Goal: Transaction & Acquisition: Obtain resource

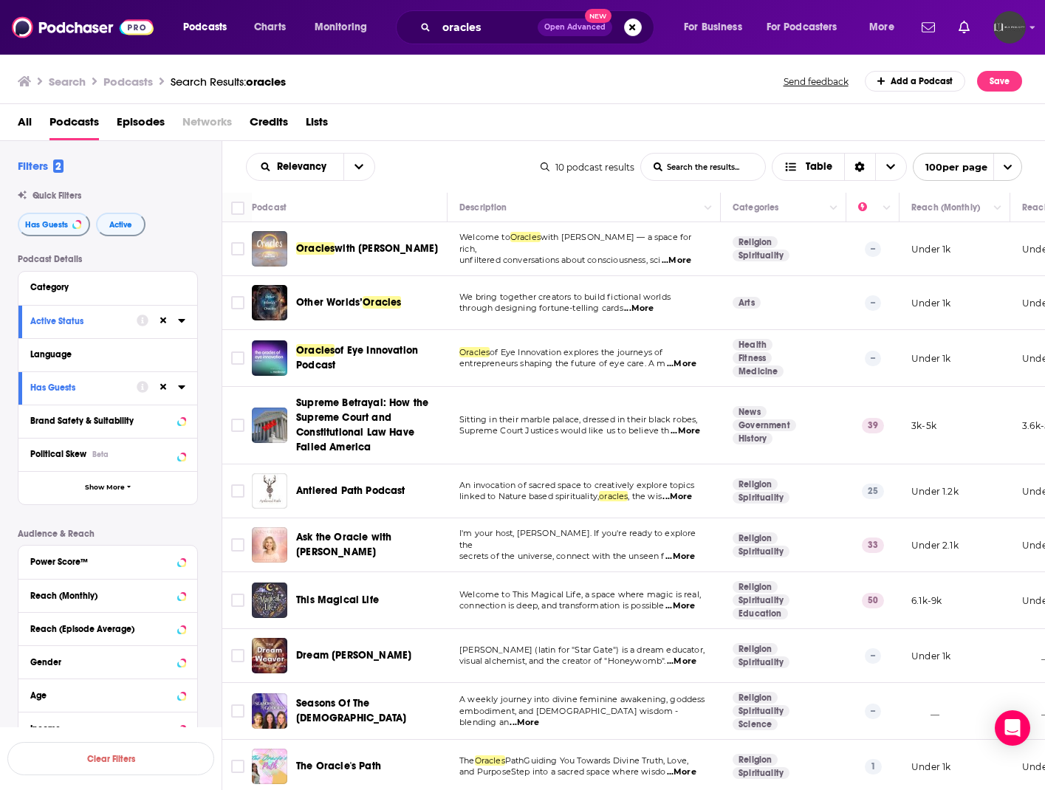
scroll to position [3, 0]
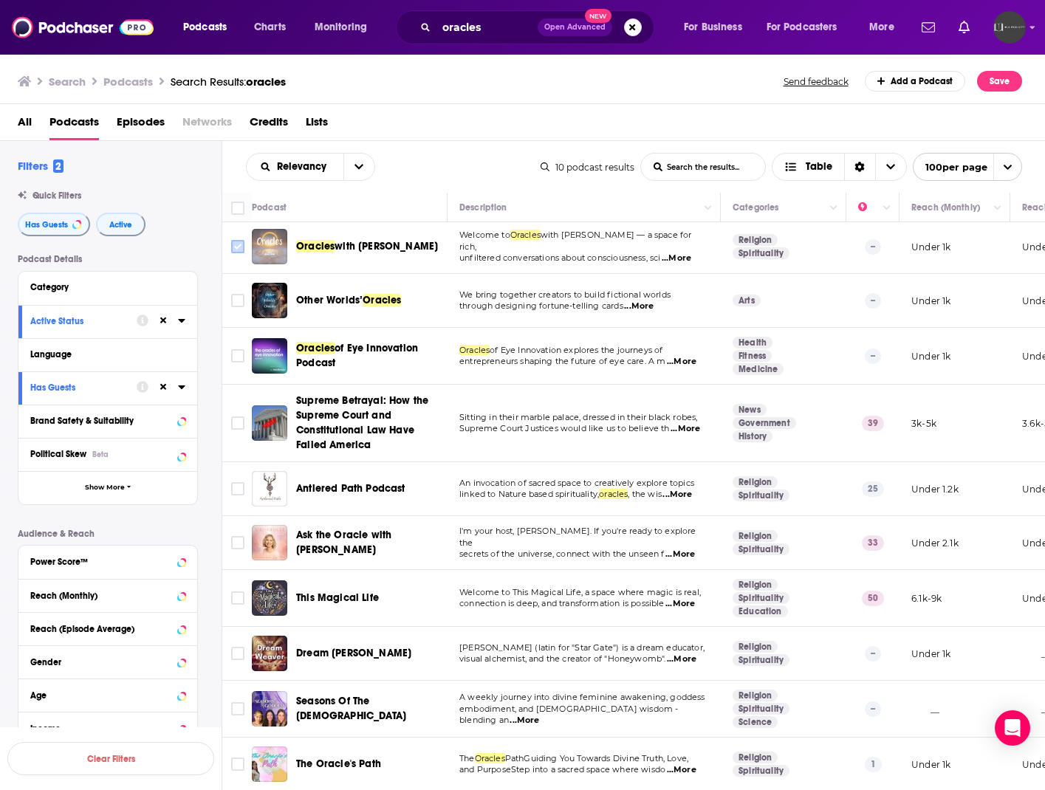
click at [239, 247] on input "Toggle select row" at bounding box center [237, 246] width 13 height 13
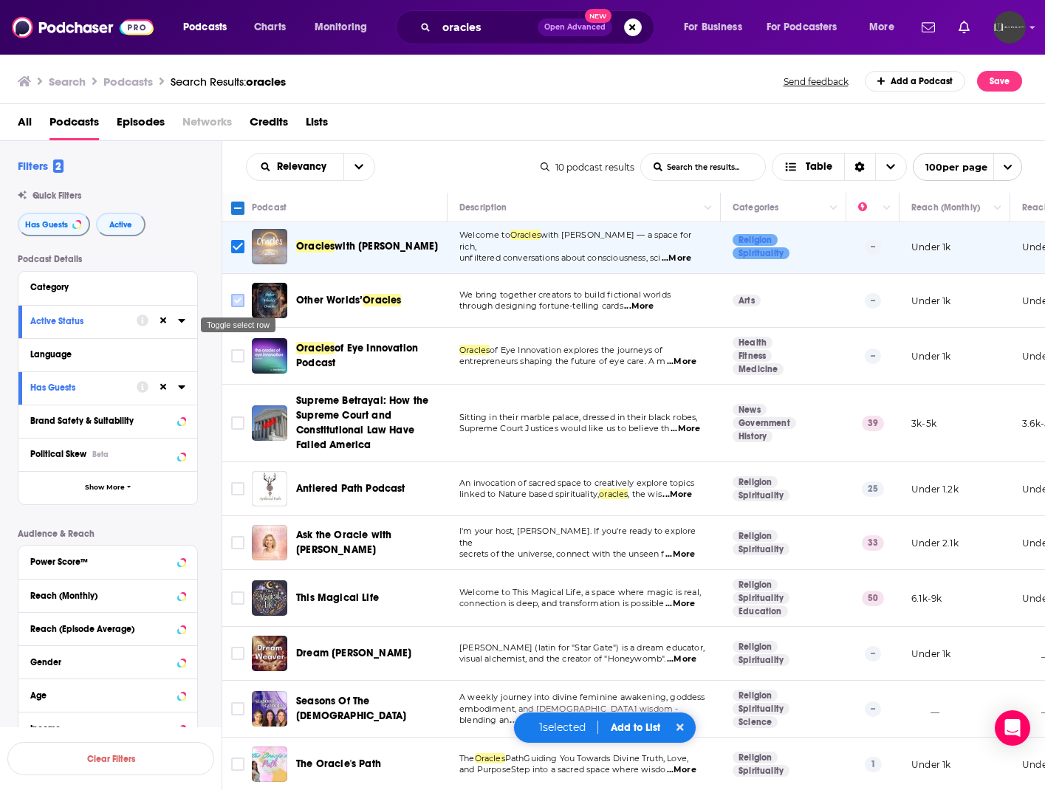
click at [242, 305] on input "Toggle select row" at bounding box center [237, 300] width 13 height 13
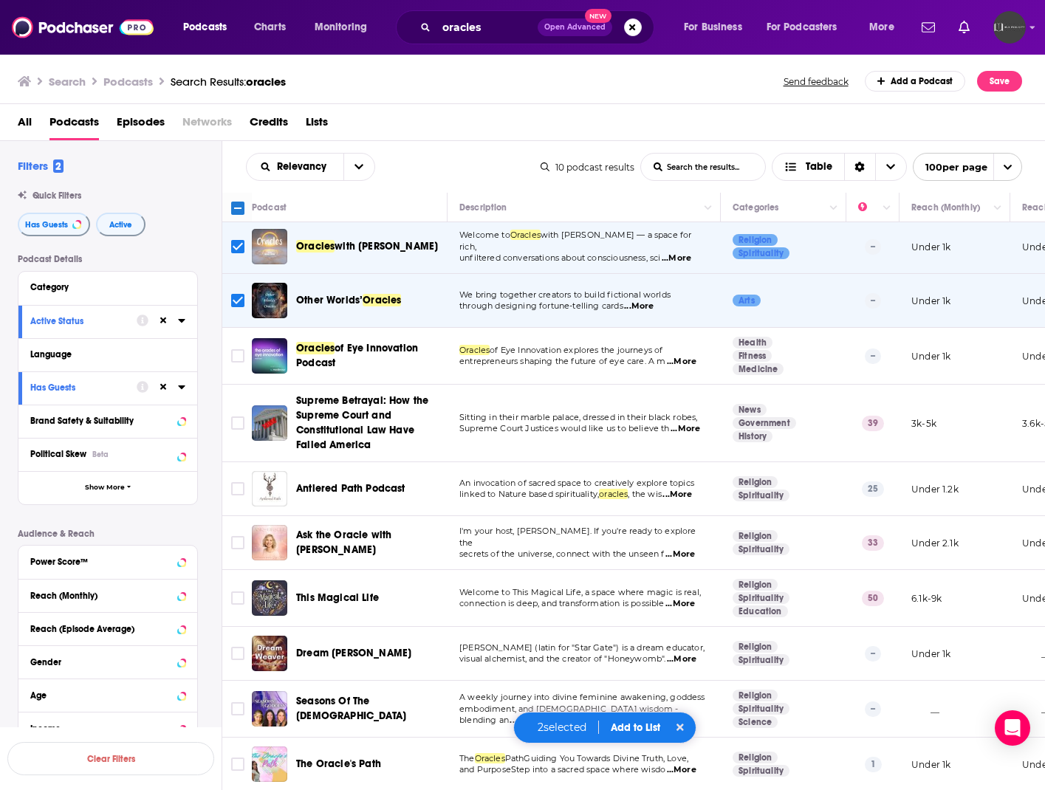
click at [244, 301] on input "Toggle select row" at bounding box center [237, 300] width 13 height 13
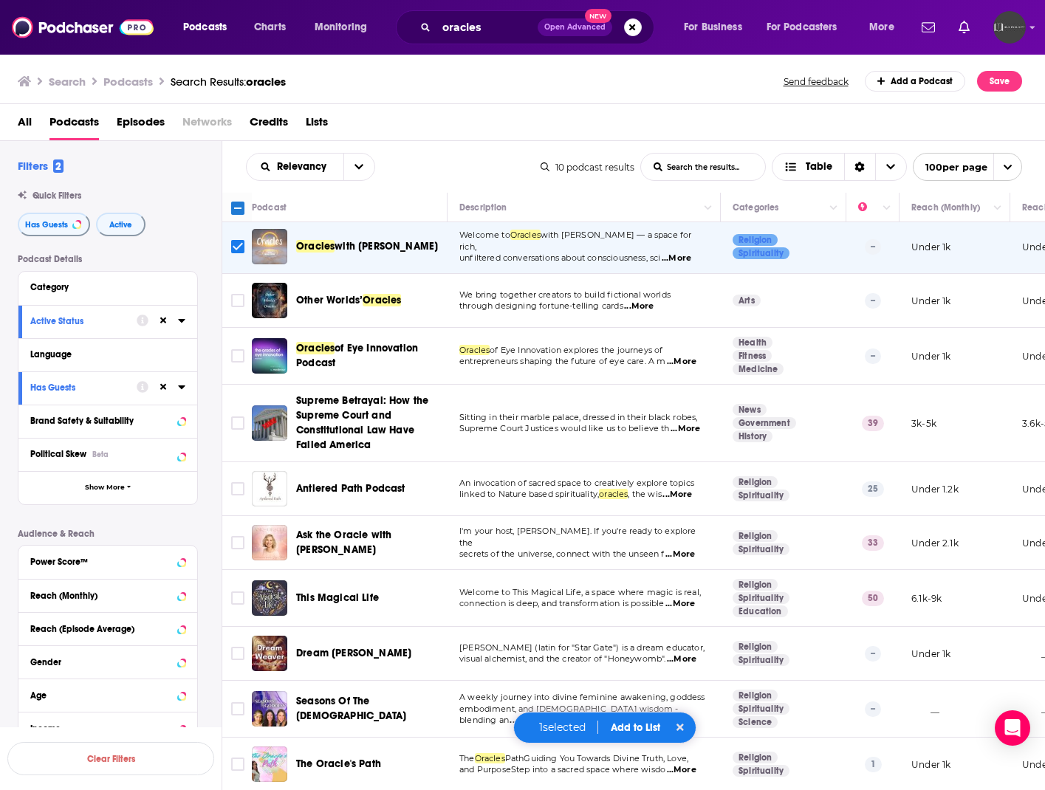
click at [239, 242] on input "Toggle select row" at bounding box center [237, 246] width 13 height 13
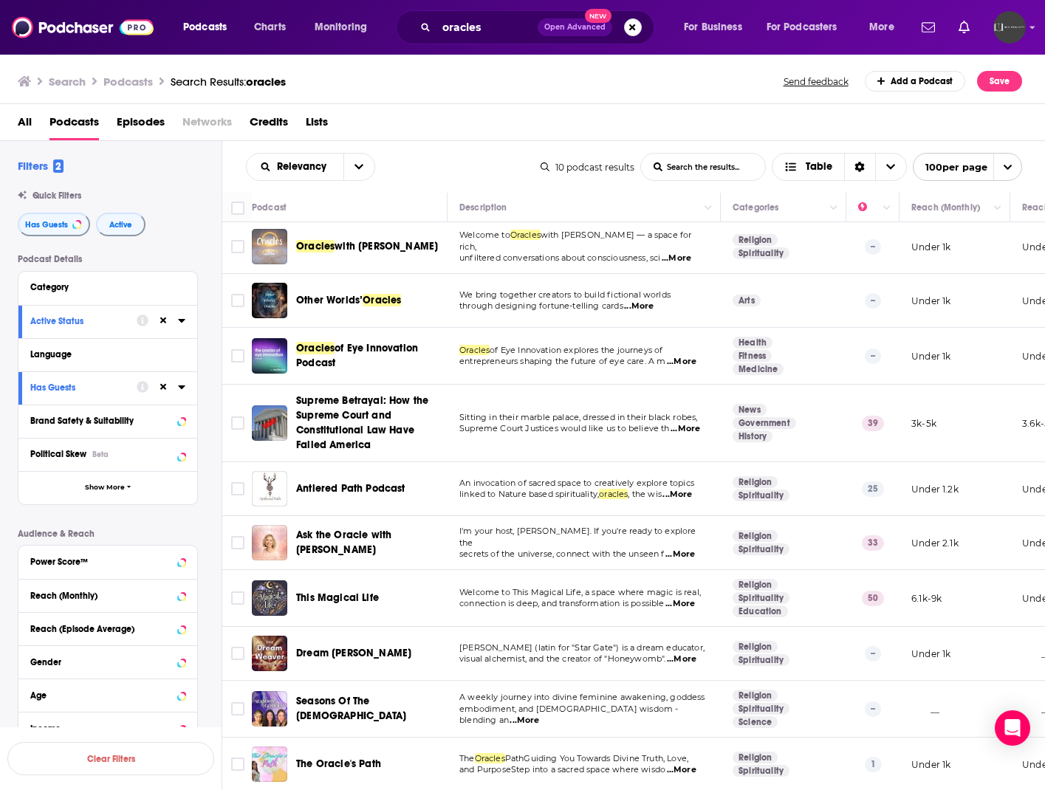
click at [316, 116] on span "Lists" at bounding box center [317, 125] width 22 height 30
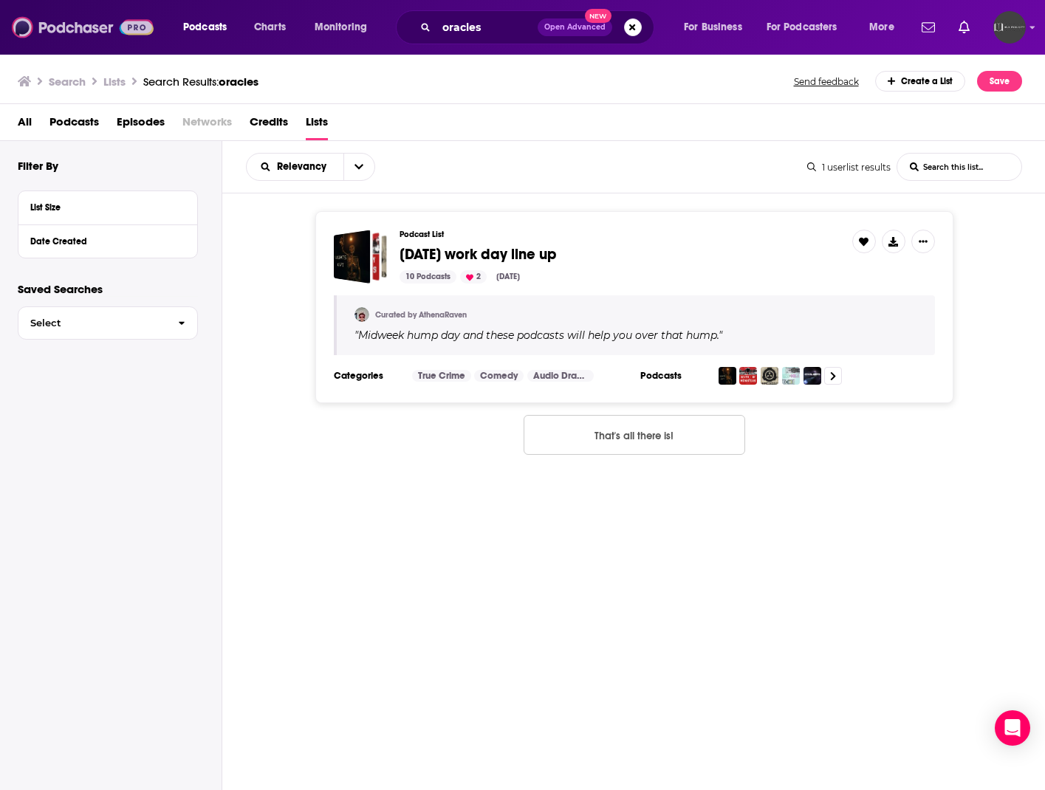
click at [72, 31] on img at bounding box center [83, 27] width 142 height 28
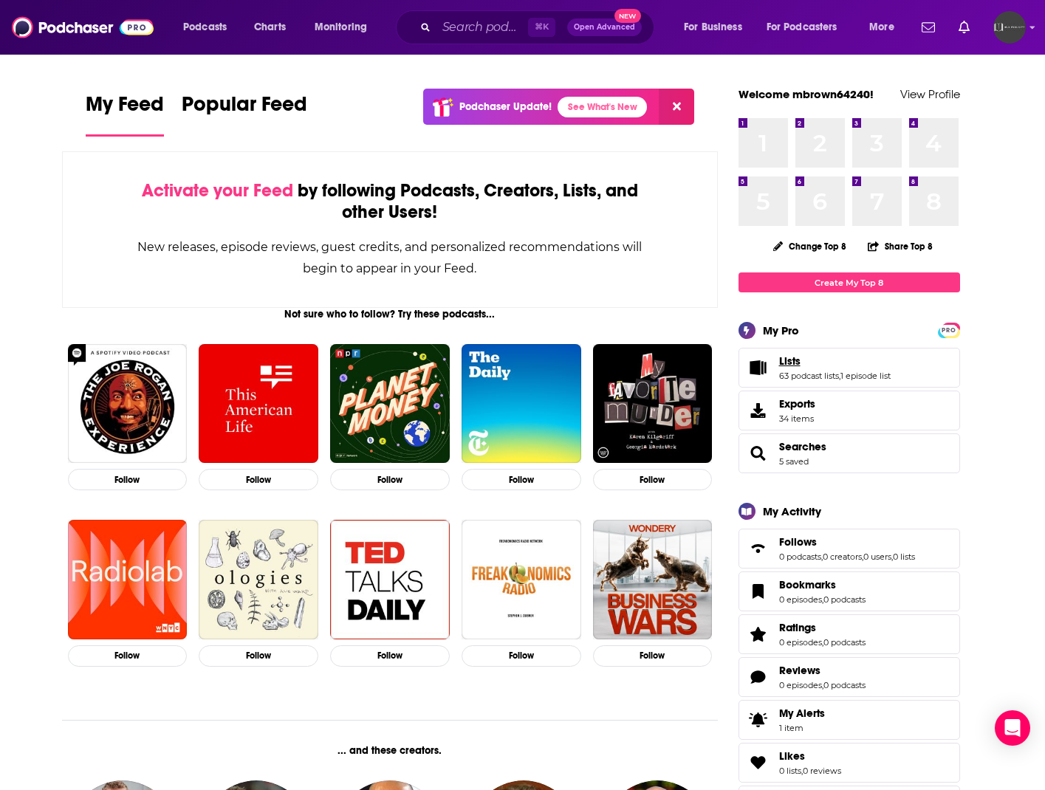
click at [806, 360] on link "Lists" at bounding box center [835, 361] width 112 height 13
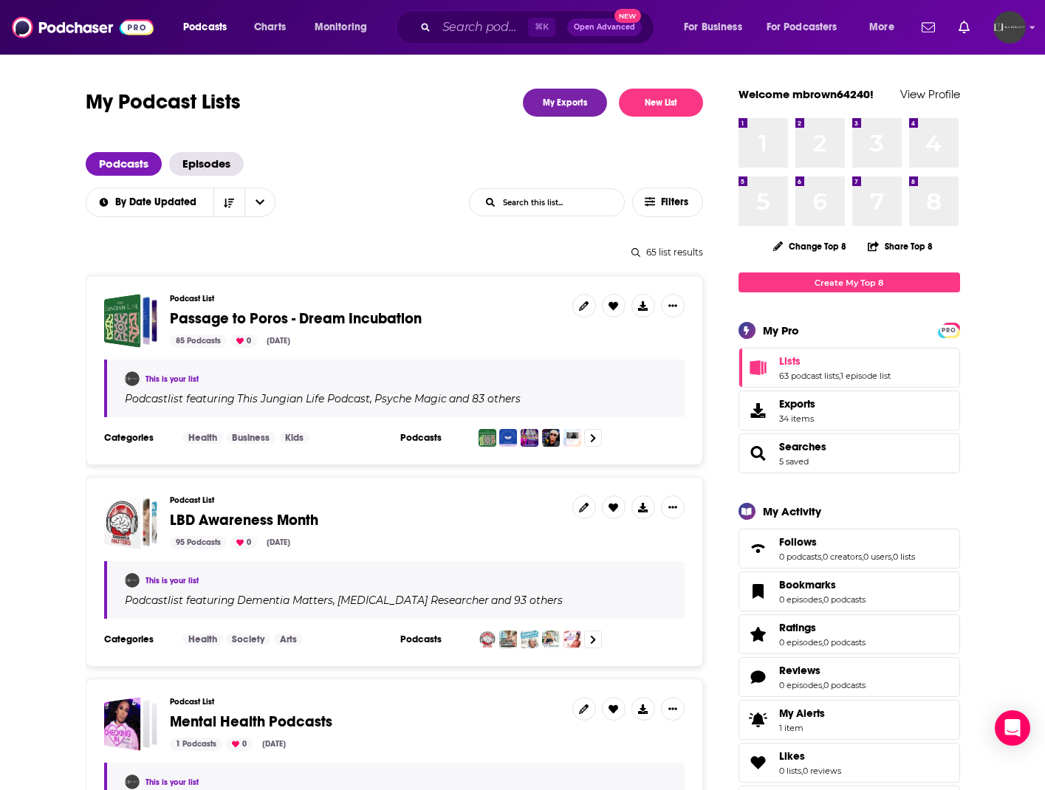
click at [368, 318] on span "Passage to Poros - Dream Incubation" at bounding box center [296, 318] width 252 height 18
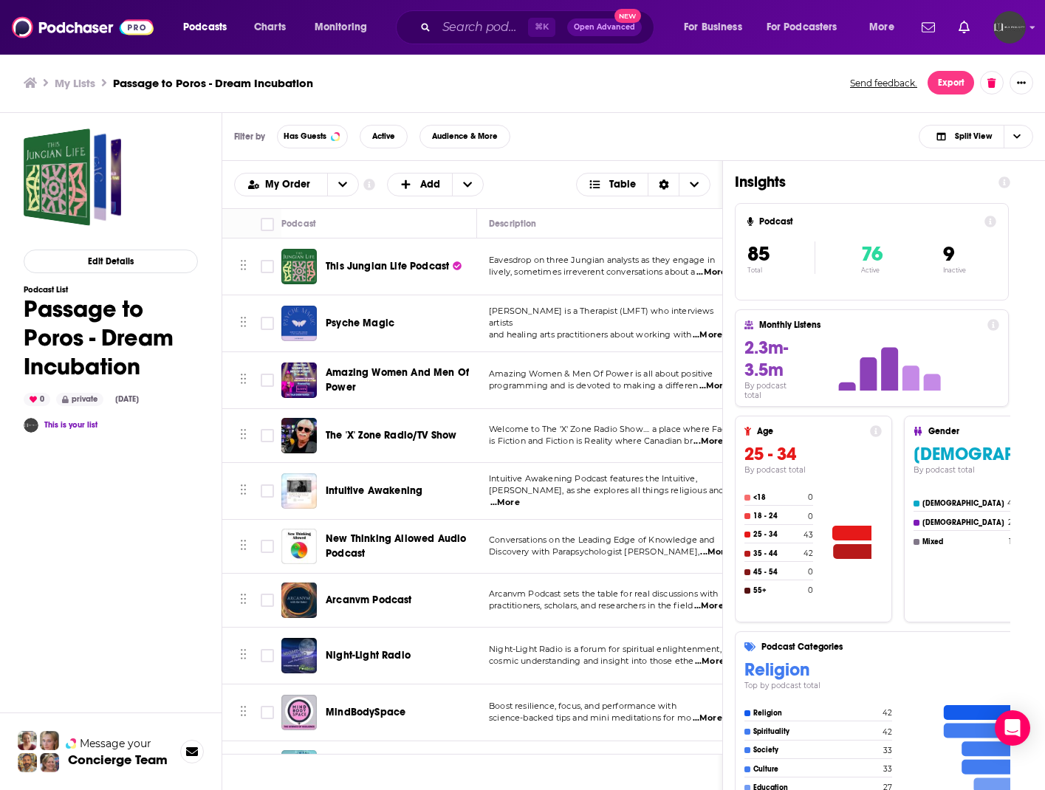
click at [69, 79] on h3 "My Lists" at bounding box center [75, 83] width 41 height 14
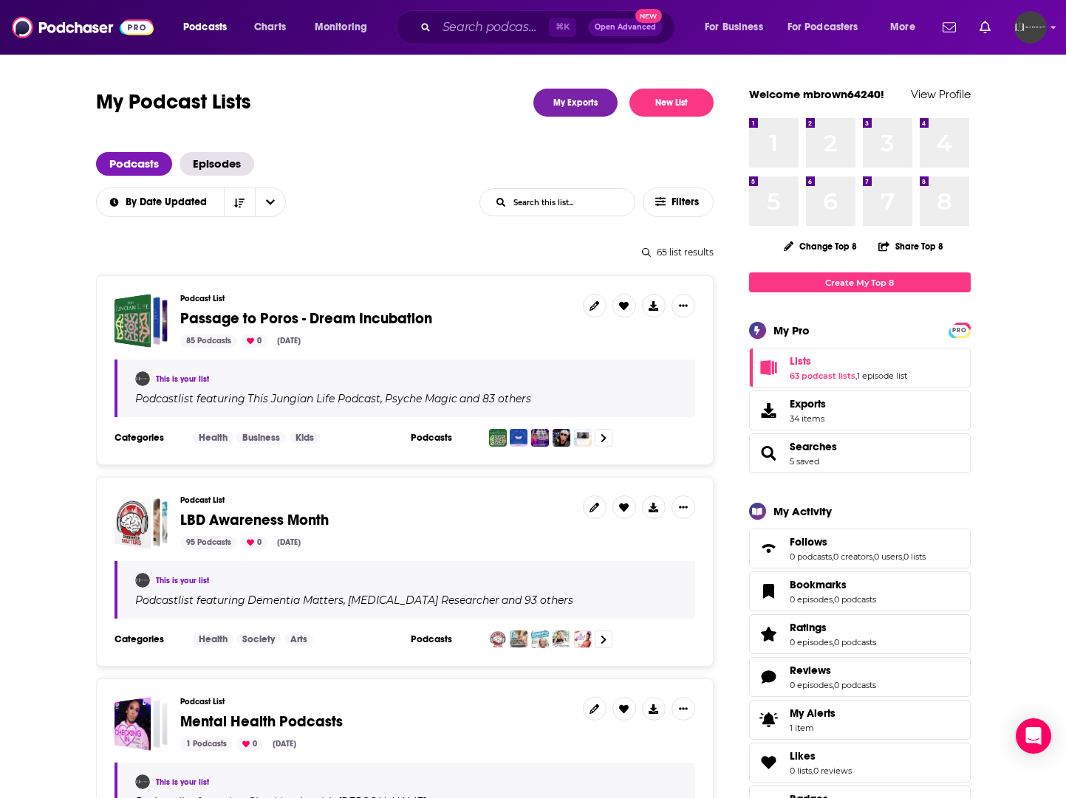
click at [326, 318] on span "Passage to Poros - Dream Incubation" at bounding box center [306, 318] width 252 height 18
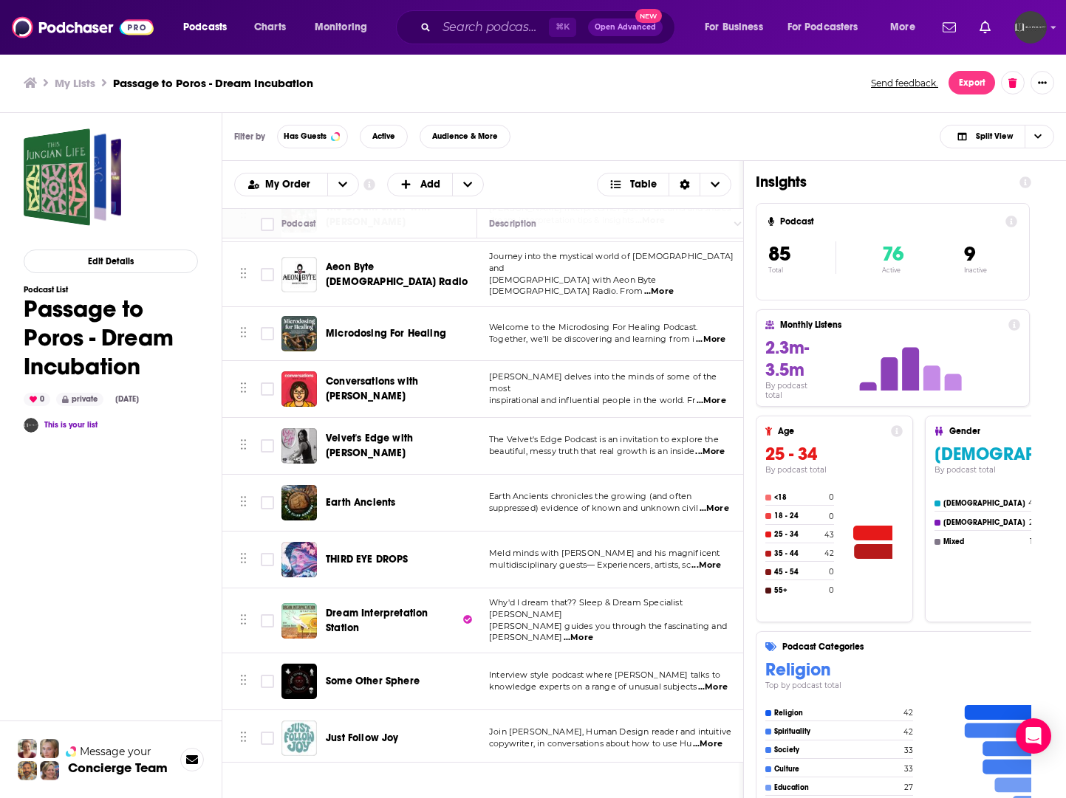
scroll to position [1216, 0]
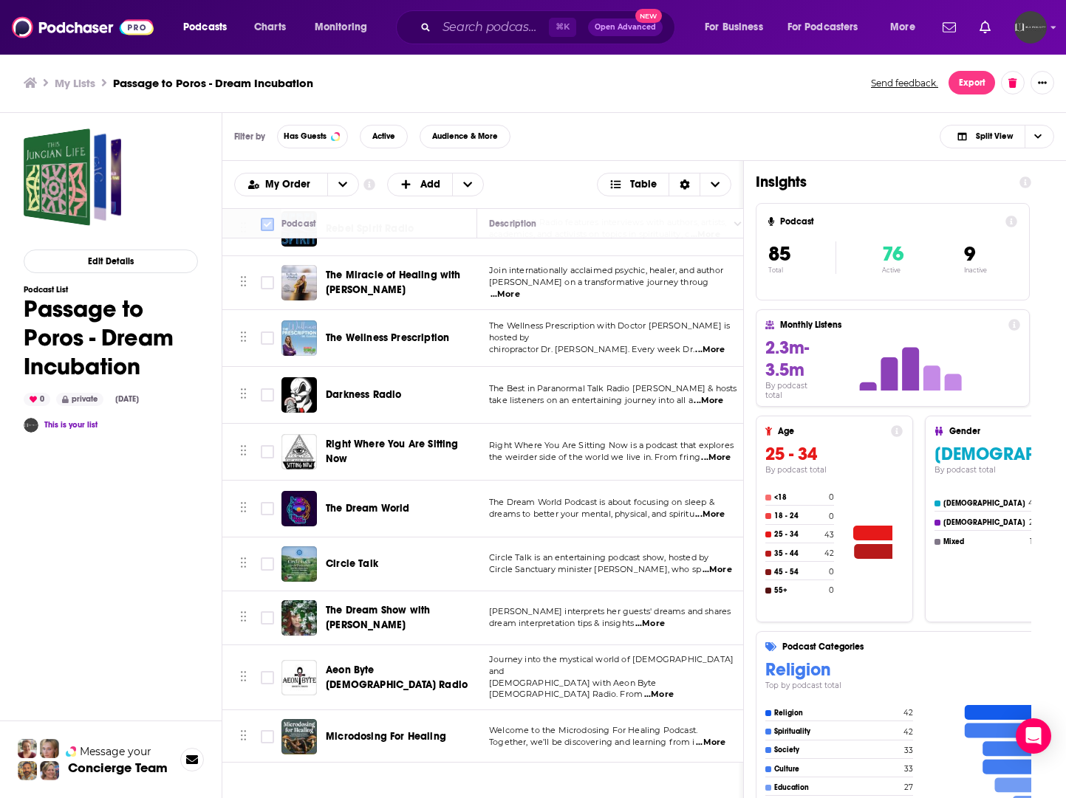
click at [264, 224] on input "Toggle select all" at bounding box center [267, 224] width 13 height 13
checkbox input "true"
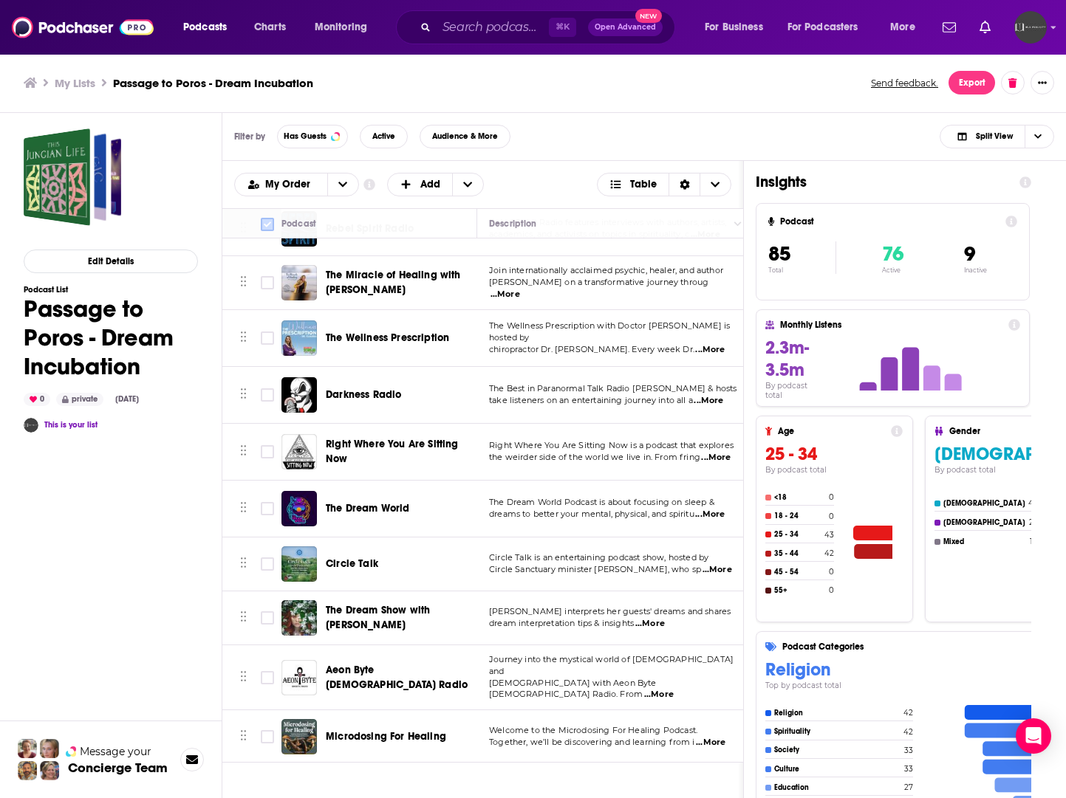
checkbox input "true"
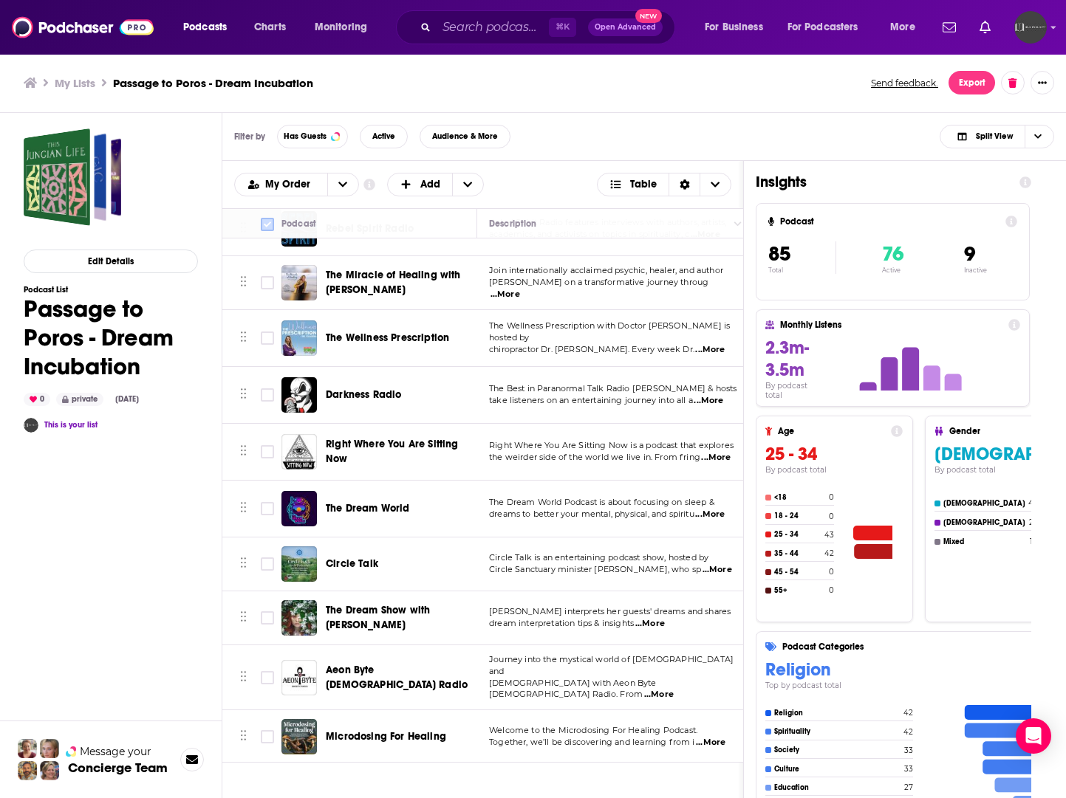
checkbox input "true"
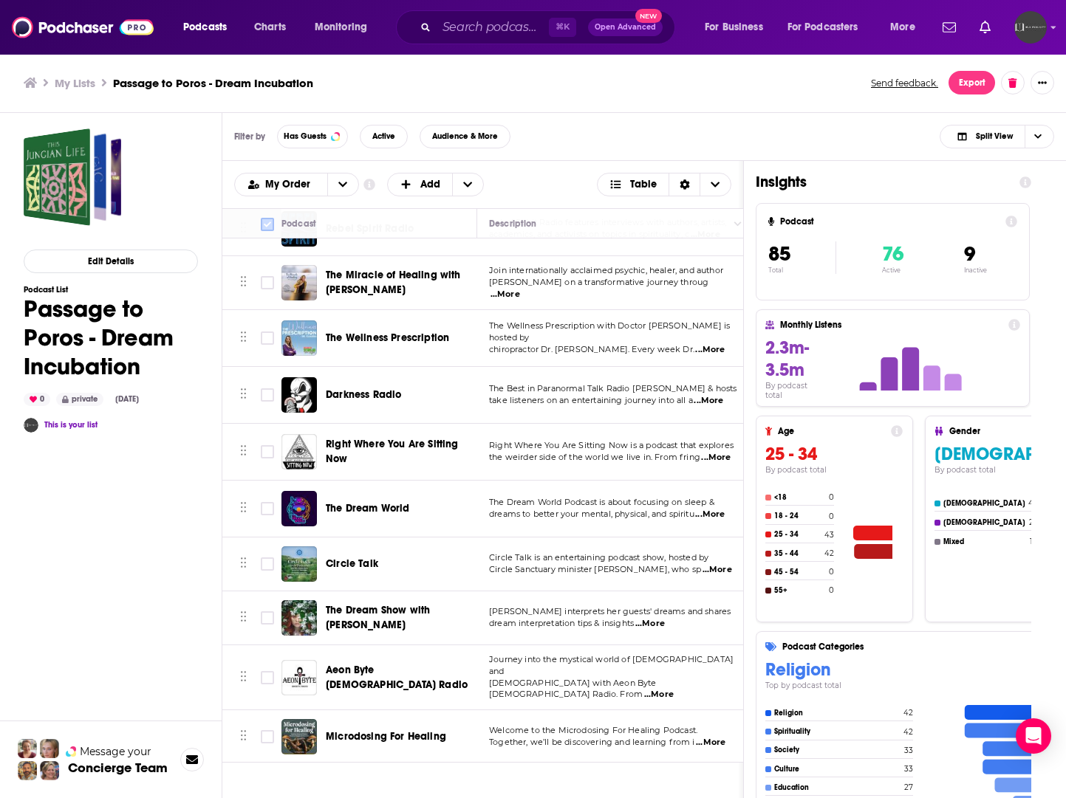
checkbox input "true"
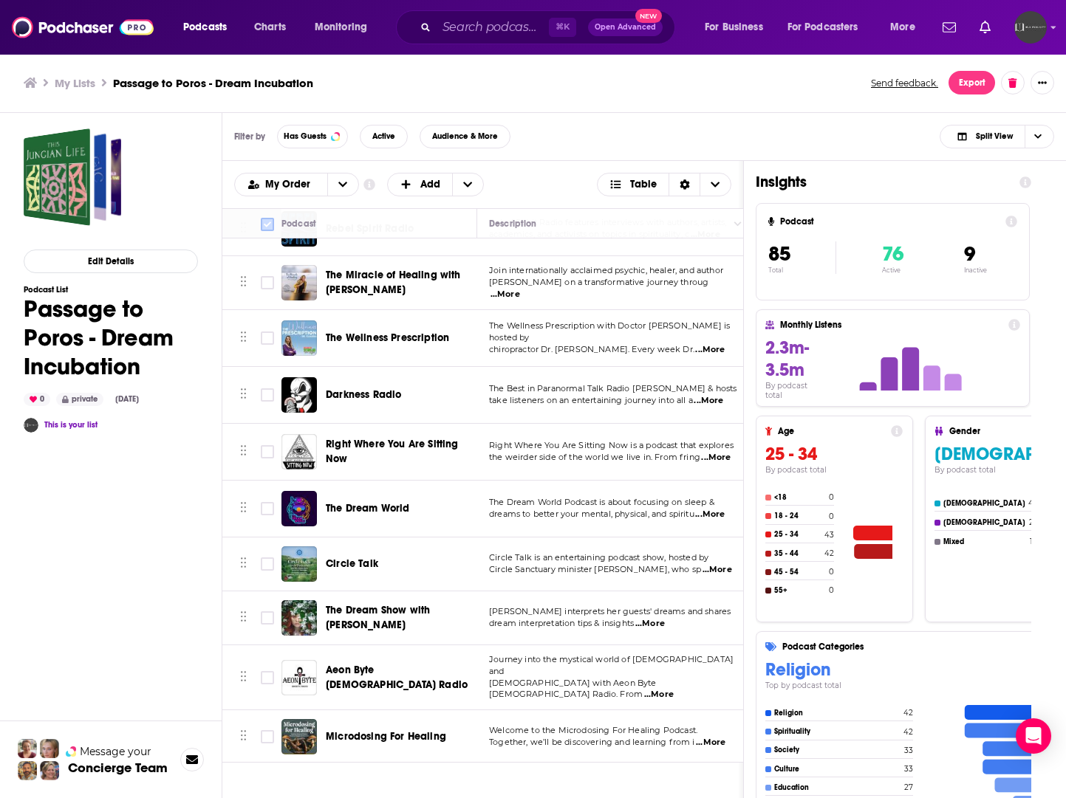
checkbox input "true"
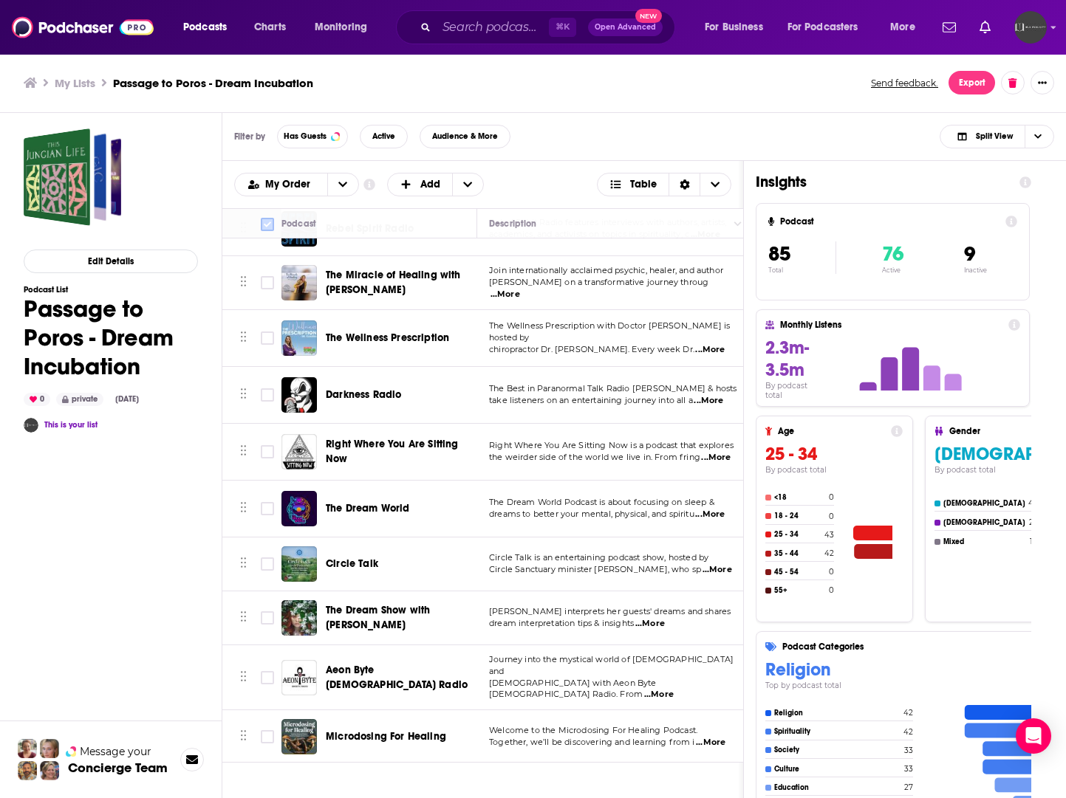
checkbox input "true"
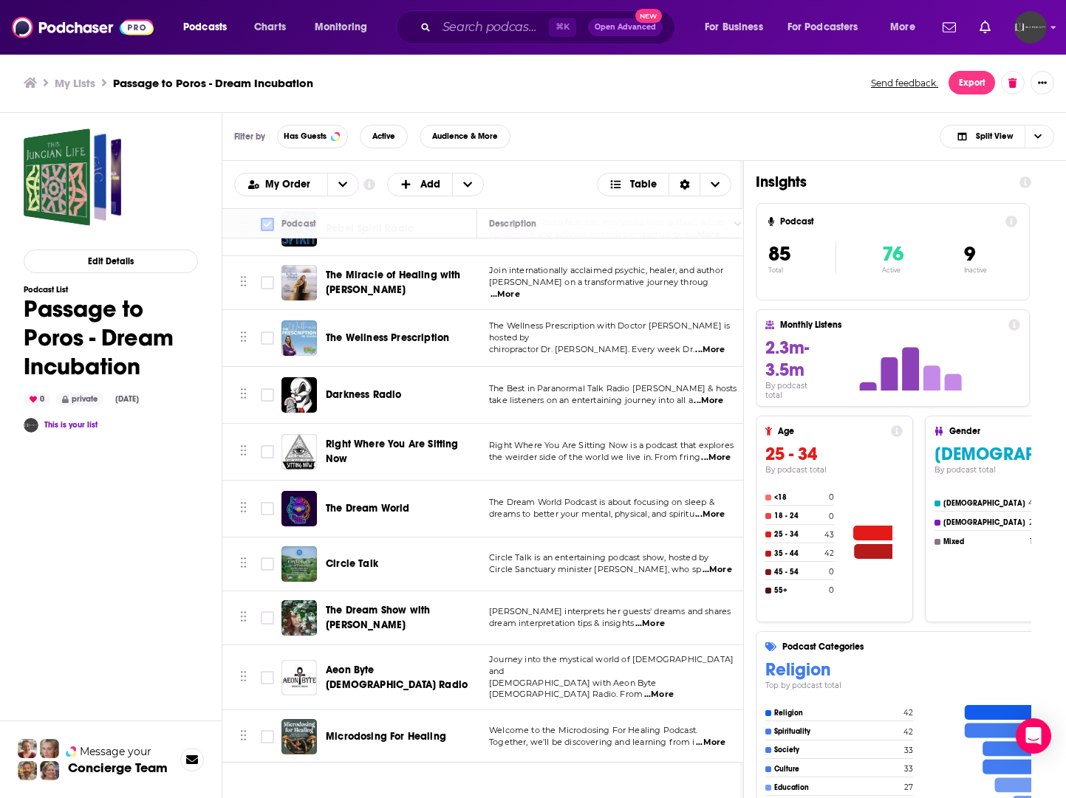
checkbox input "true"
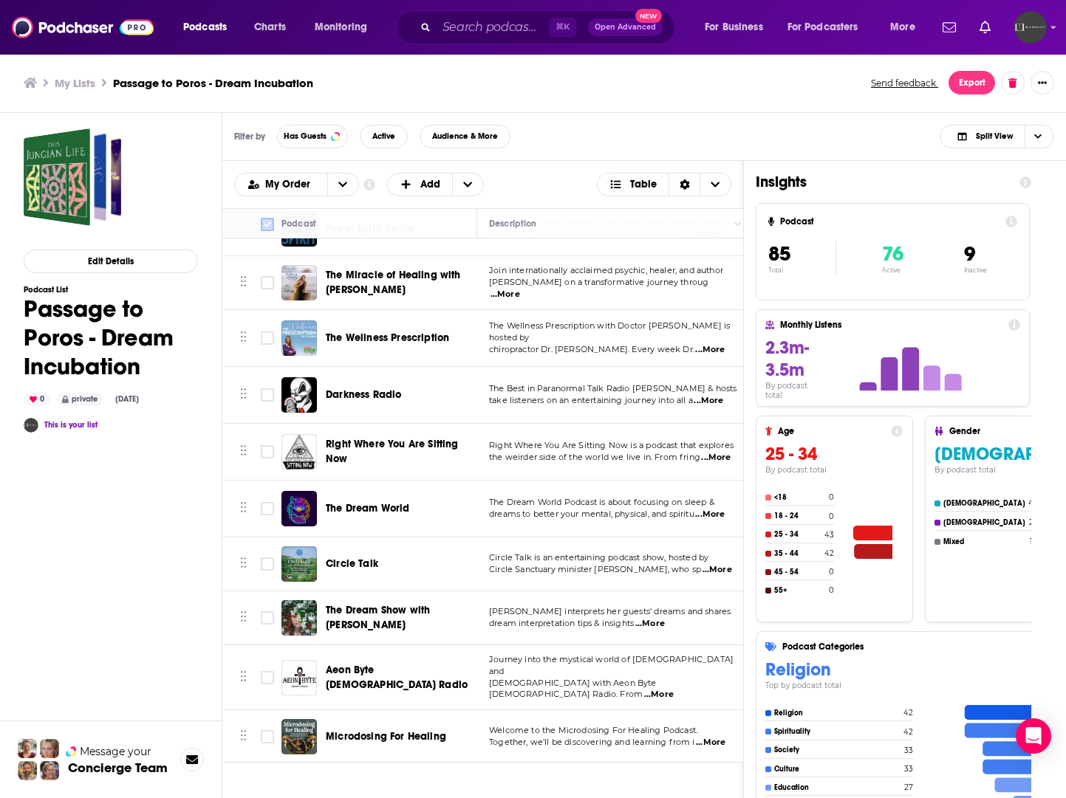
checkbox input "true"
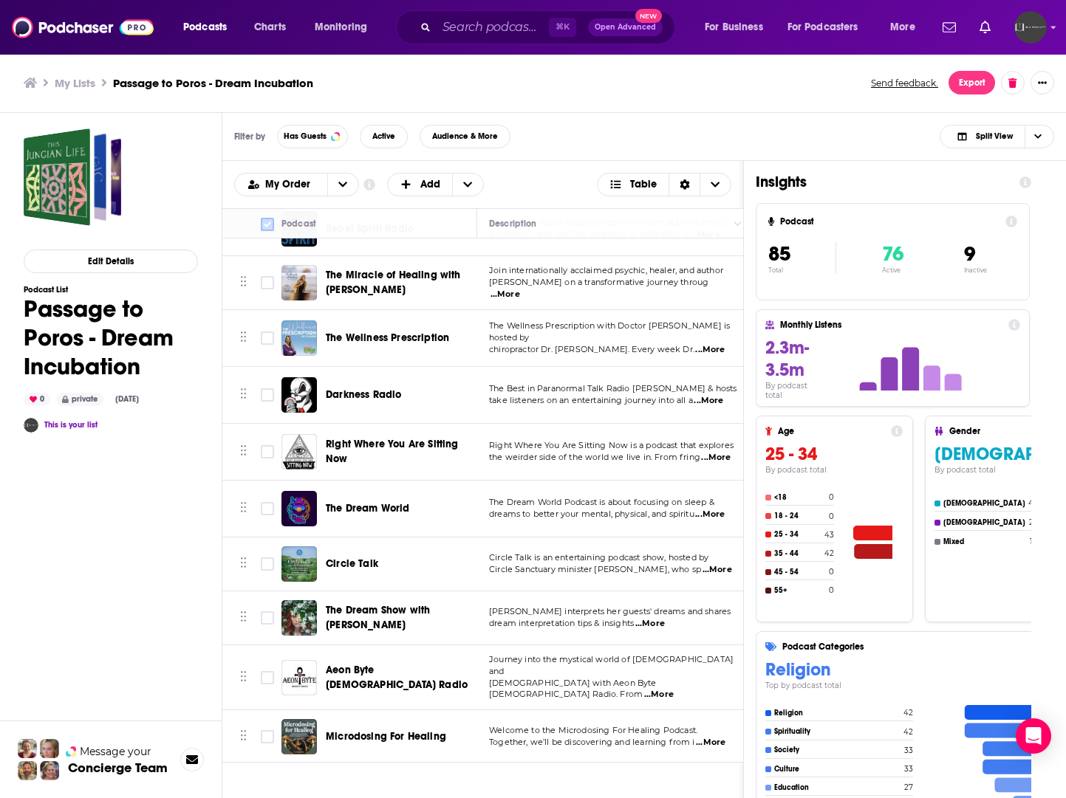
checkbox input "true"
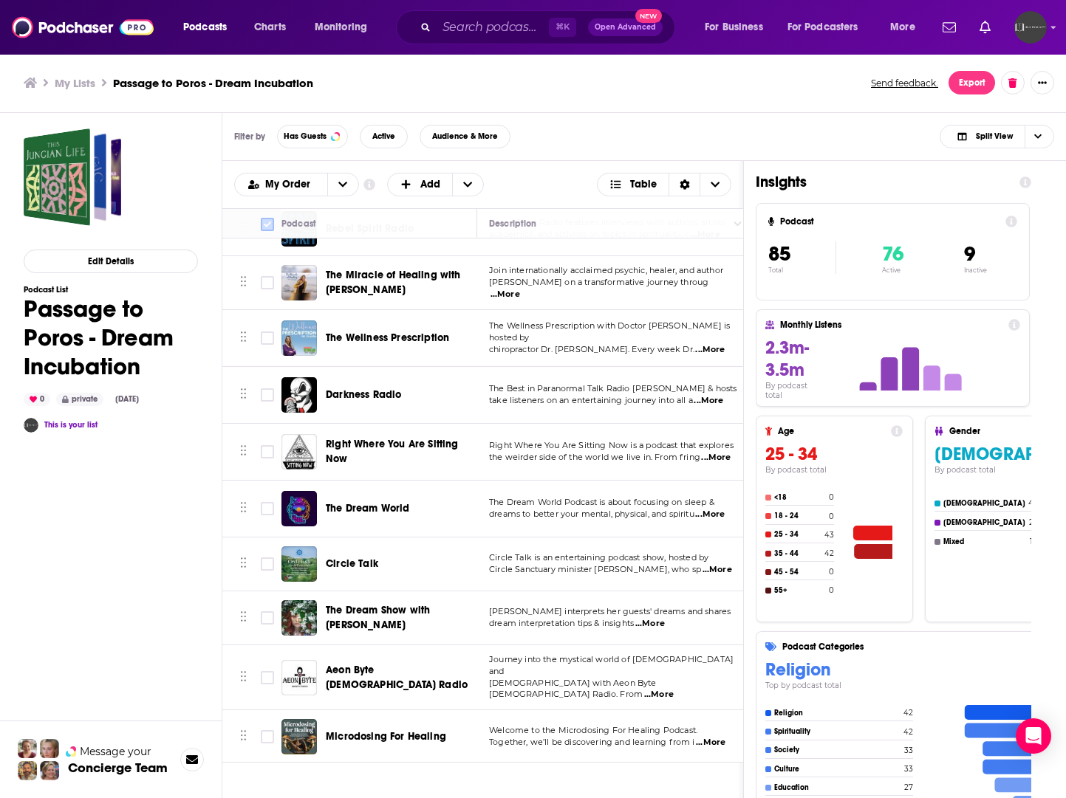
checkbox input "true"
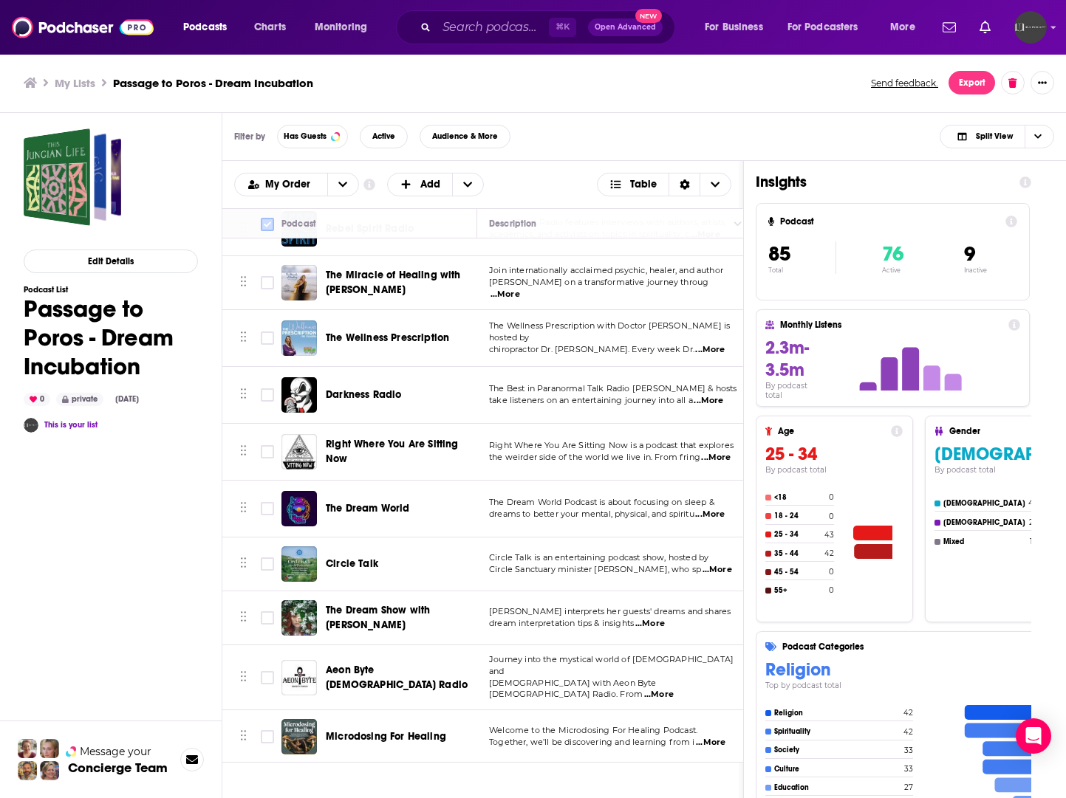
checkbox input "true"
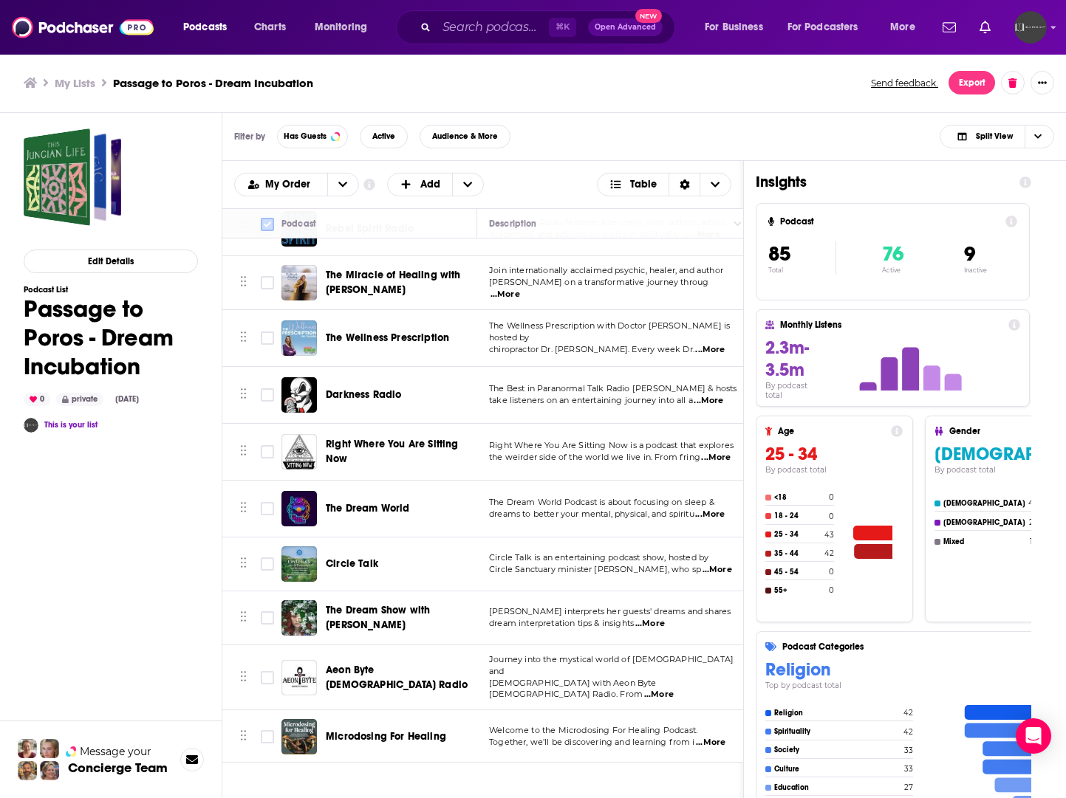
checkbox input "true"
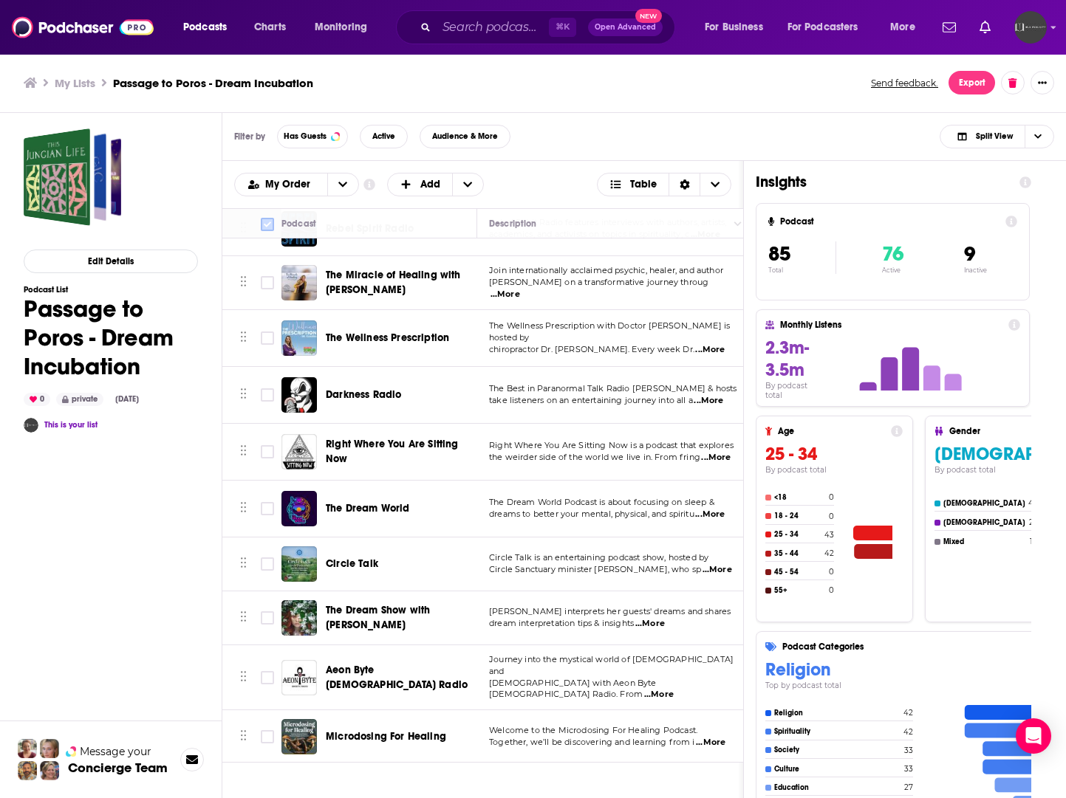
checkbox input "true"
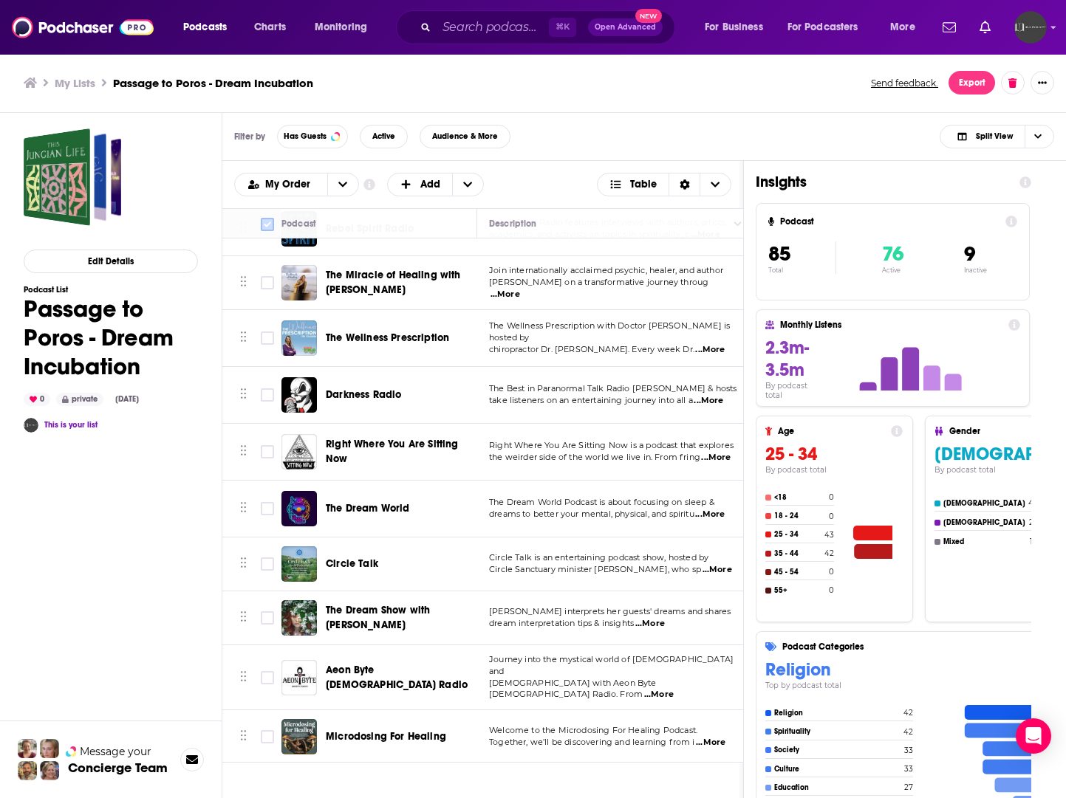
checkbox input "true"
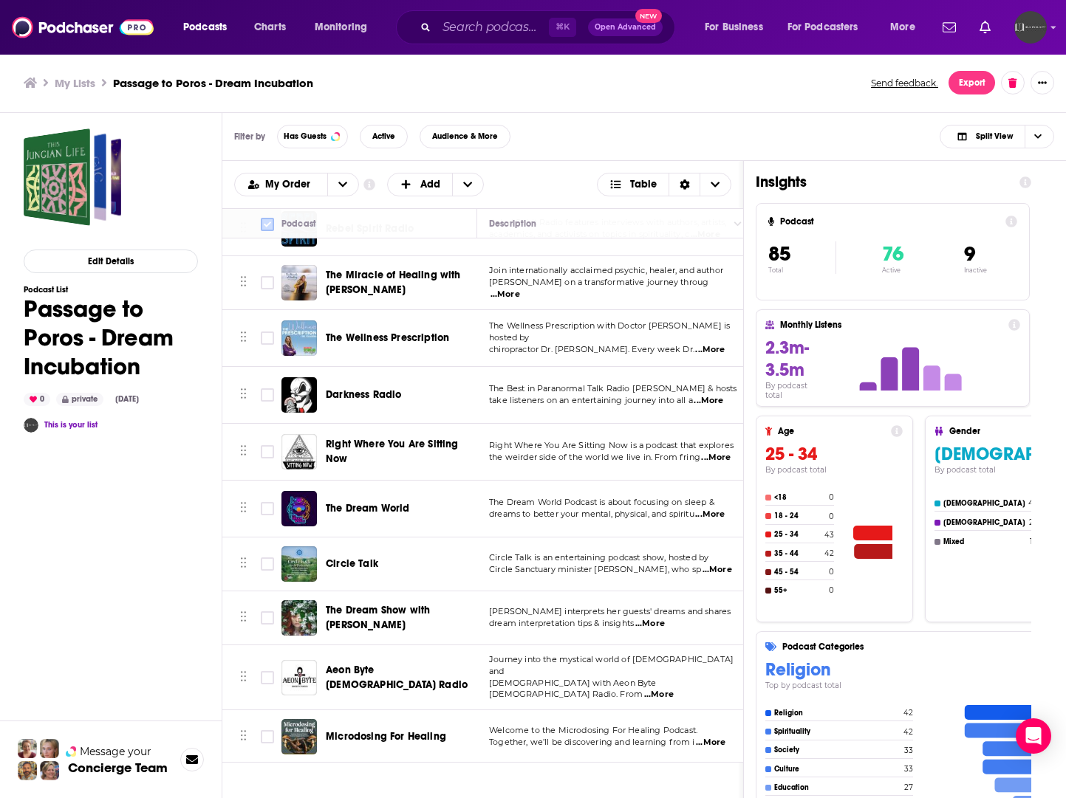
checkbox input "true"
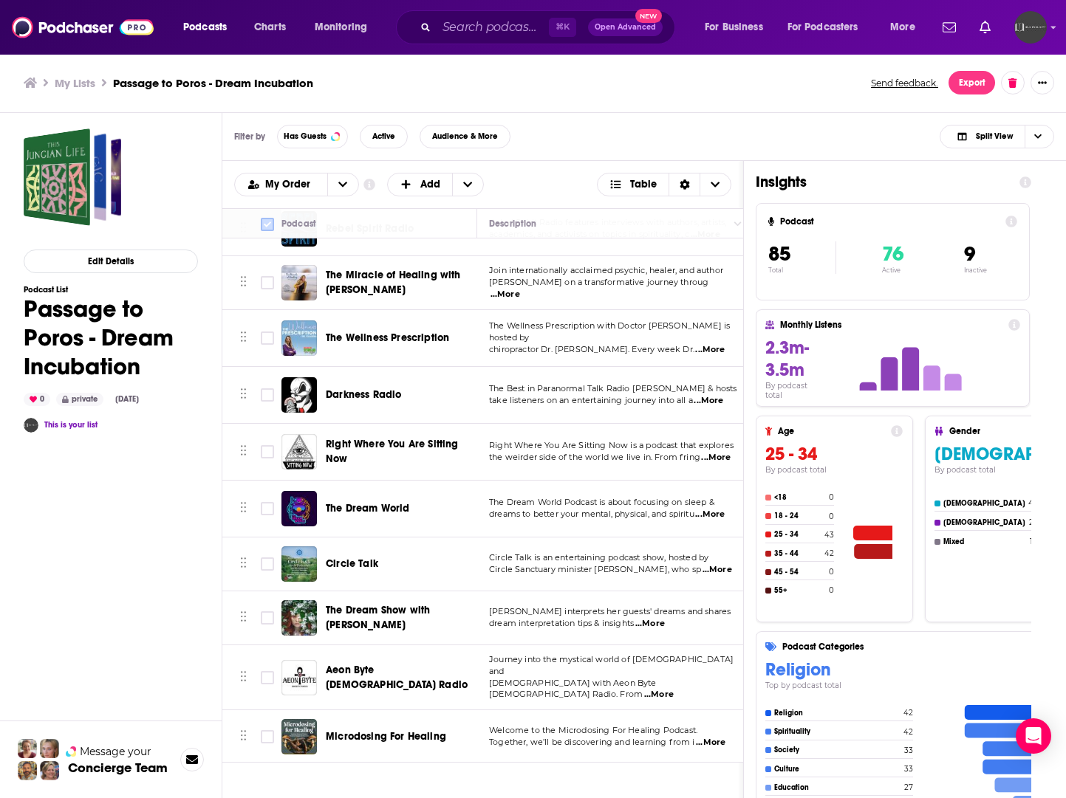
checkbox input "true"
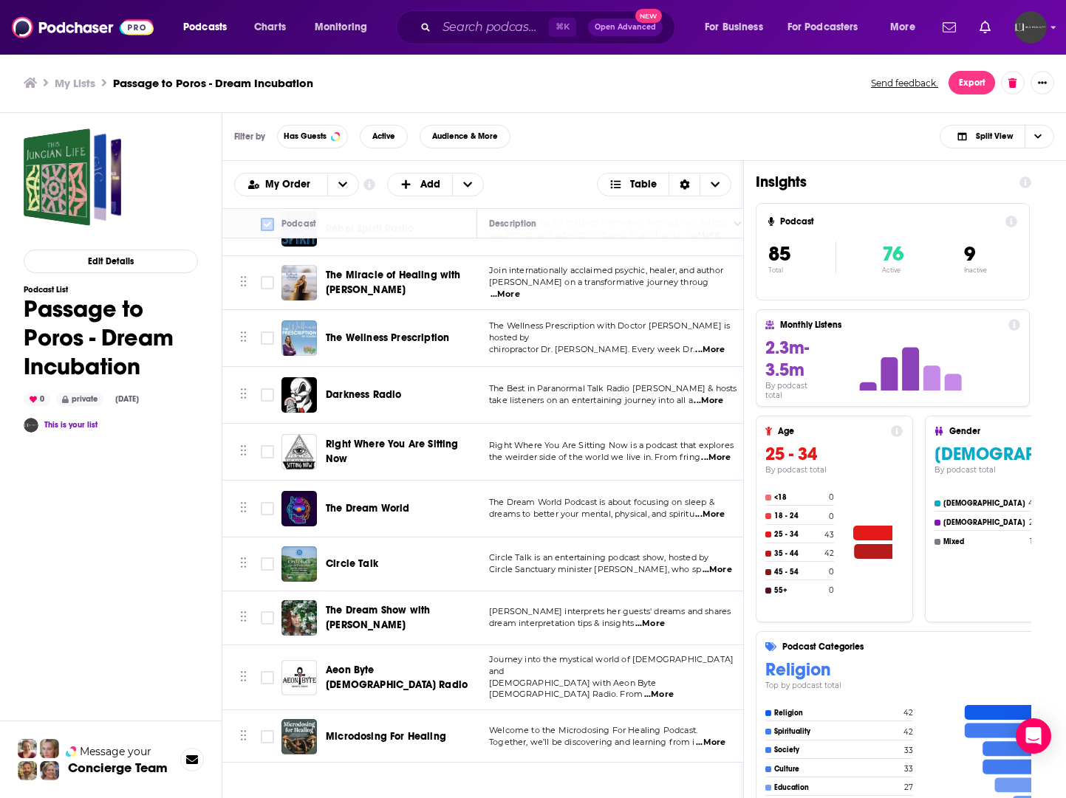
checkbox input "true"
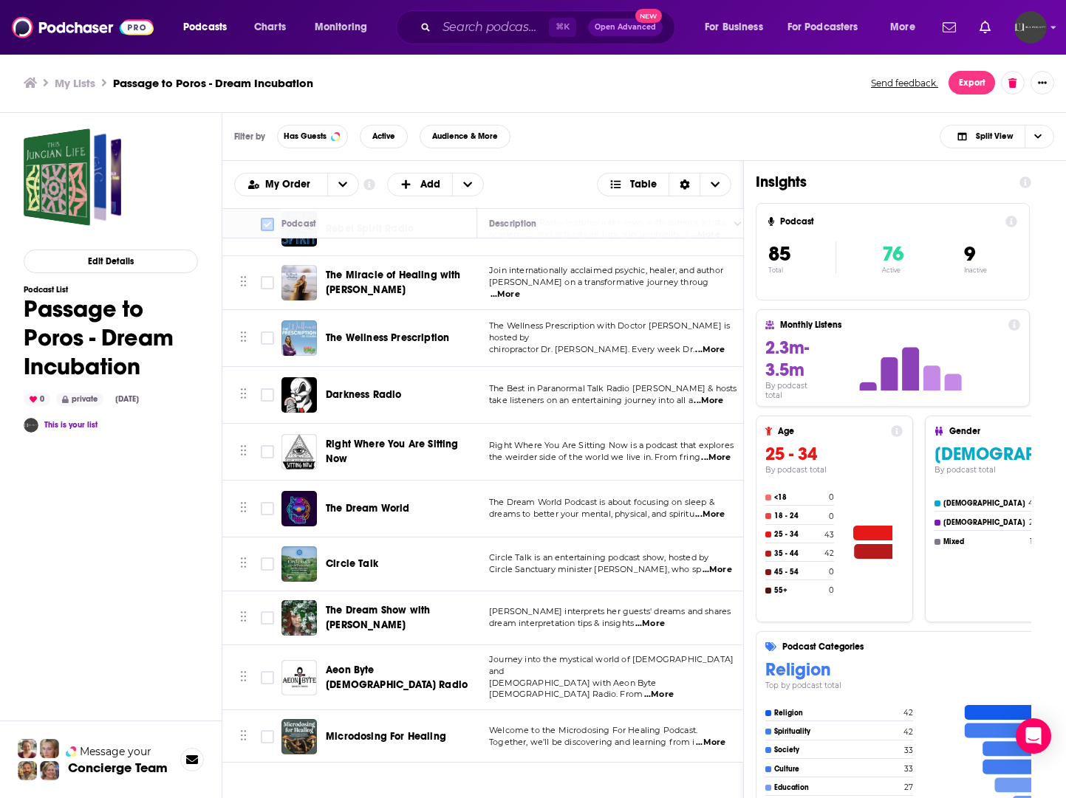
checkbox input "true"
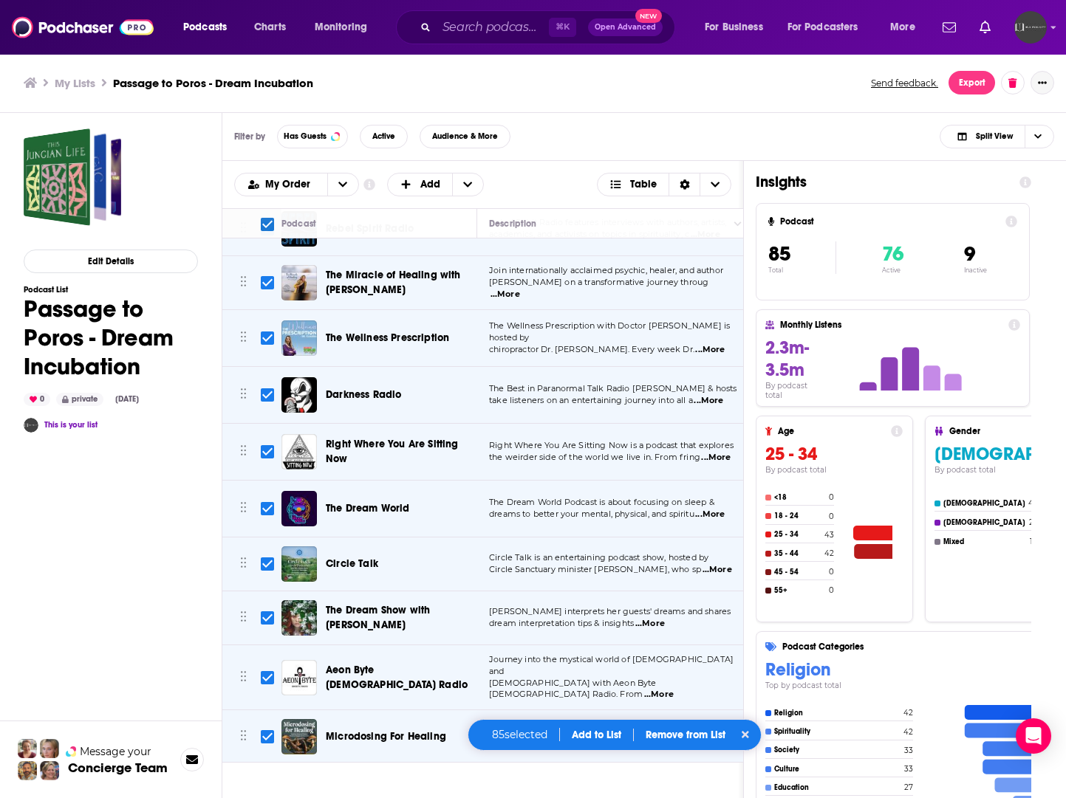
click at [1038, 85] on icon "Show More Button" at bounding box center [1042, 82] width 9 height 9
click at [975, 83] on button "Export" at bounding box center [971, 83] width 47 height 24
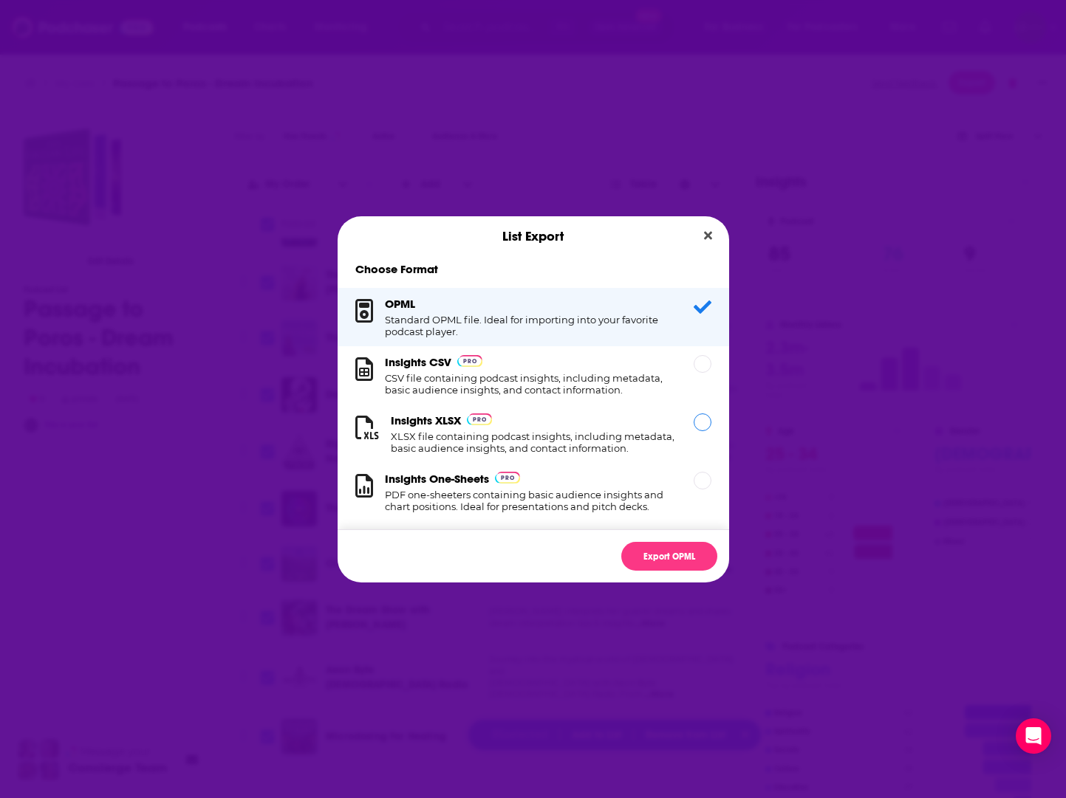
click at [584, 437] on h1 "XLSX file containing podcast insights, including metadata, basic audience insig…" at bounding box center [533, 443] width 285 height 24
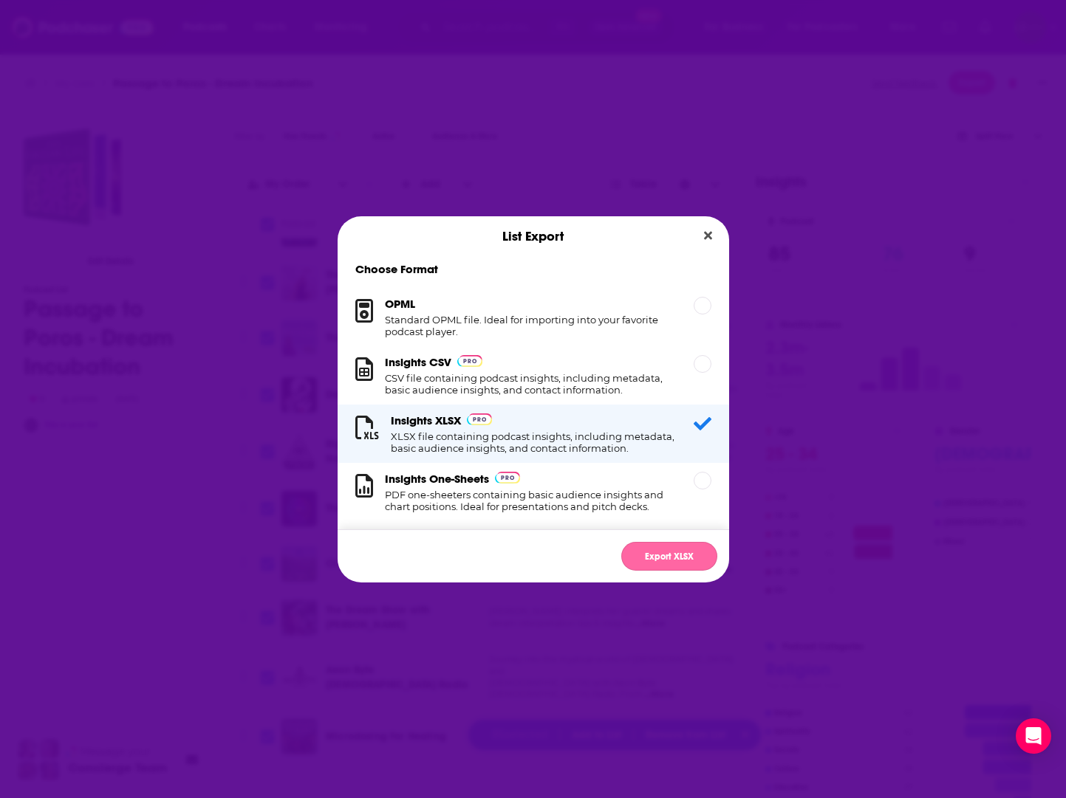
click at [651, 558] on button "Export XLSX" at bounding box center [669, 556] width 96 height 29
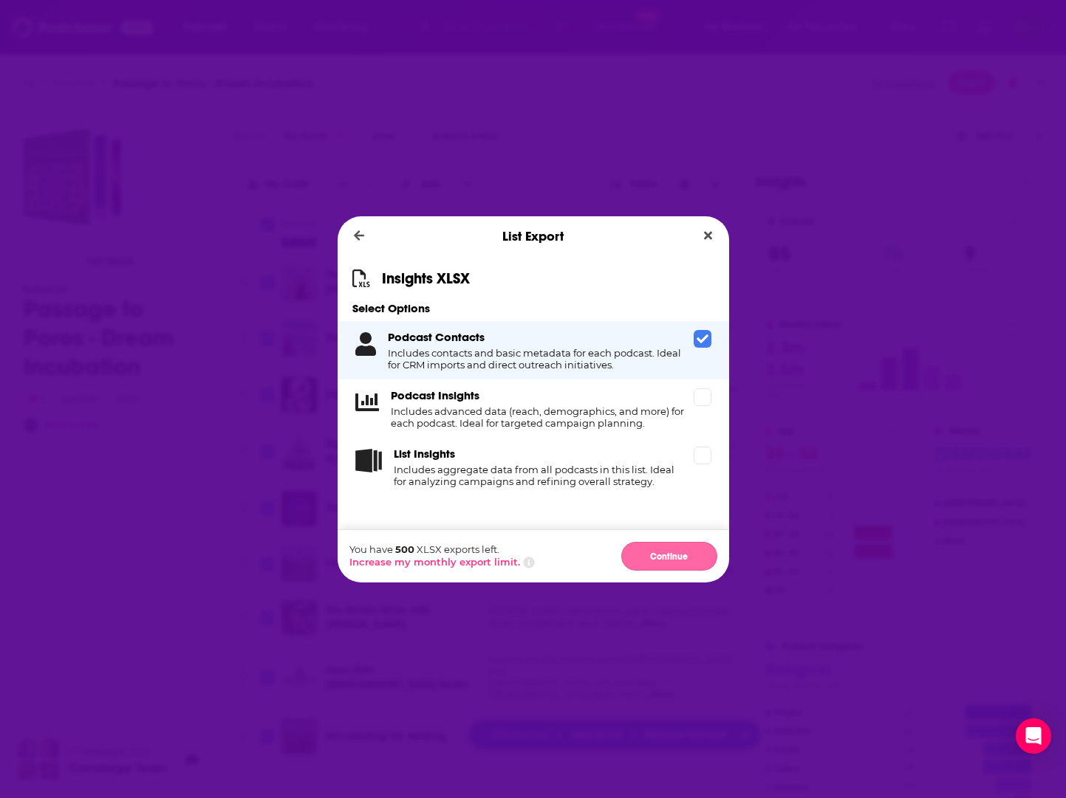
click at [671, 555] on button "Continue" at bounding box center [669, 556] width 96 height 29
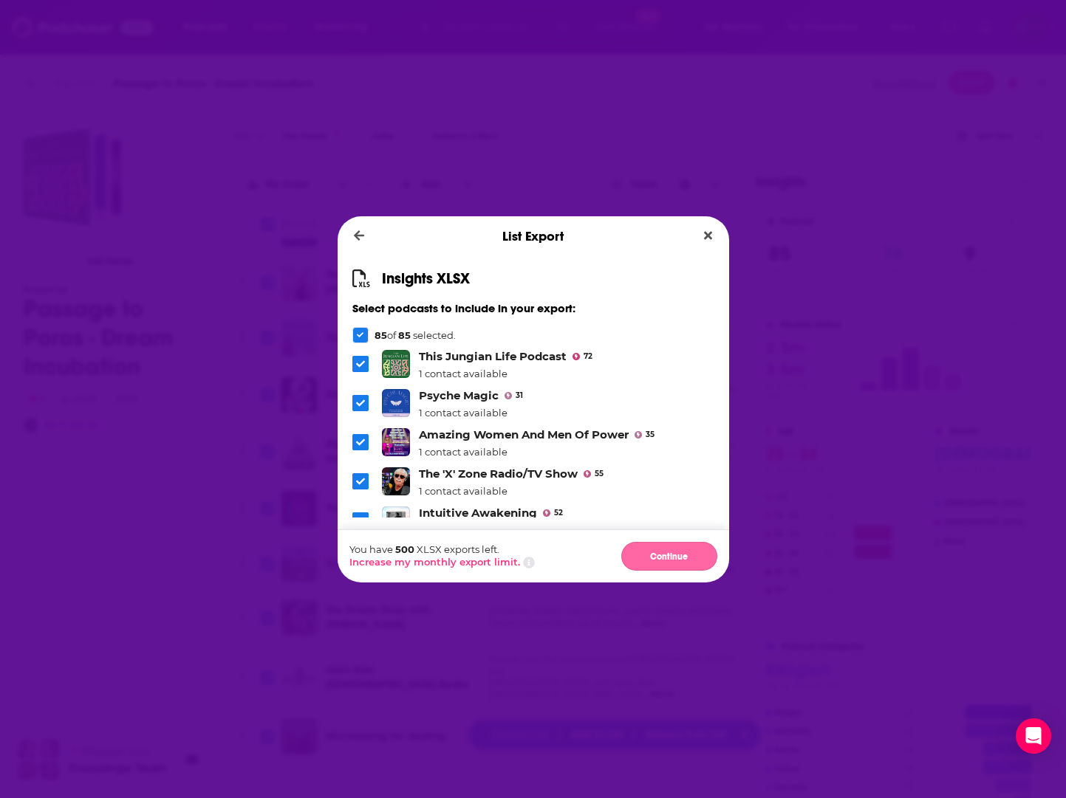
click at [664, 558] on button "Continue" at bounding box center [669, 556] width 96 height 29
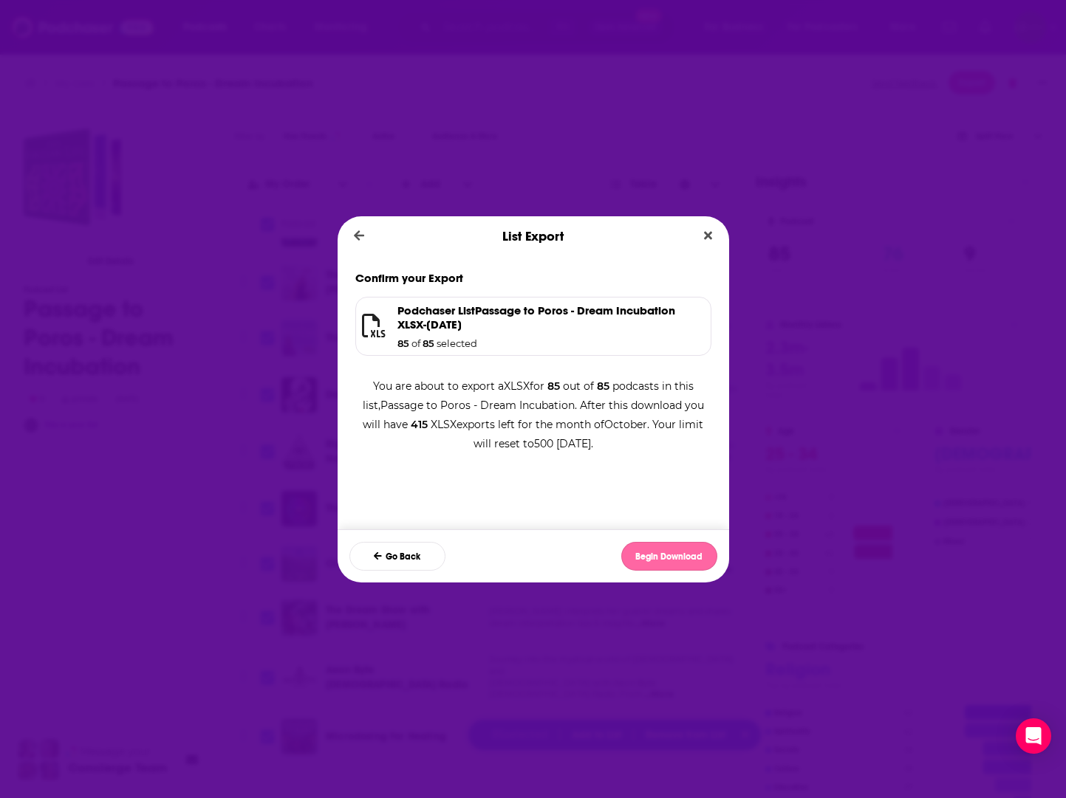
click at [660, 556] on button "Begin Download" at bounding box center [669, 556] width 96 height 29
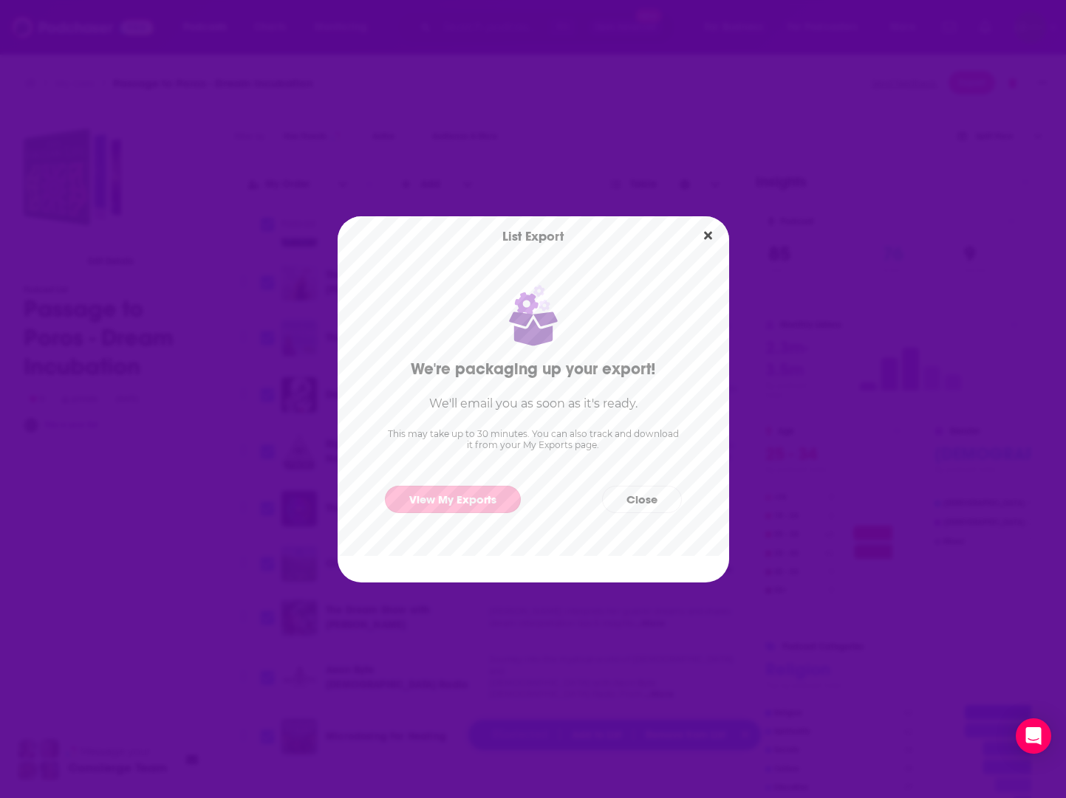
click at [482, 496] on link "View My Exports" at bounding box center [453, 499] width 136 height 27
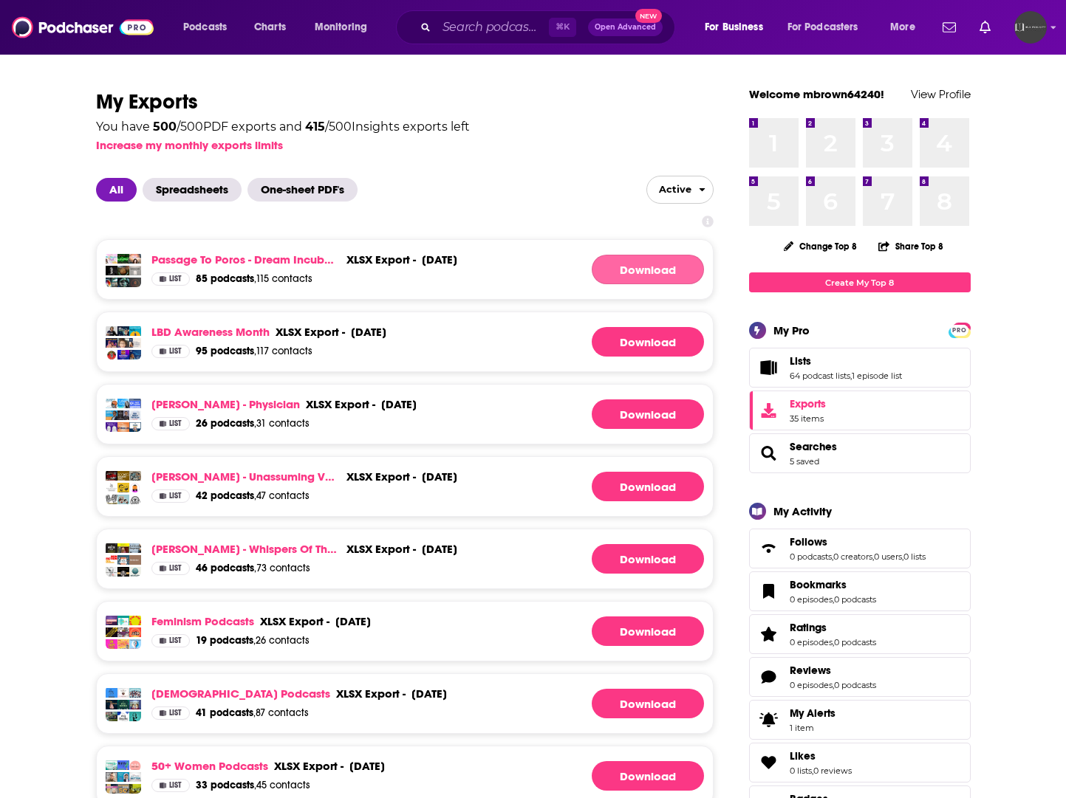
click at [634, 267] on link "Download" at bounding box center [648, 270] width 112 height 30
